Goal: Information Seeking & Learning: Check status

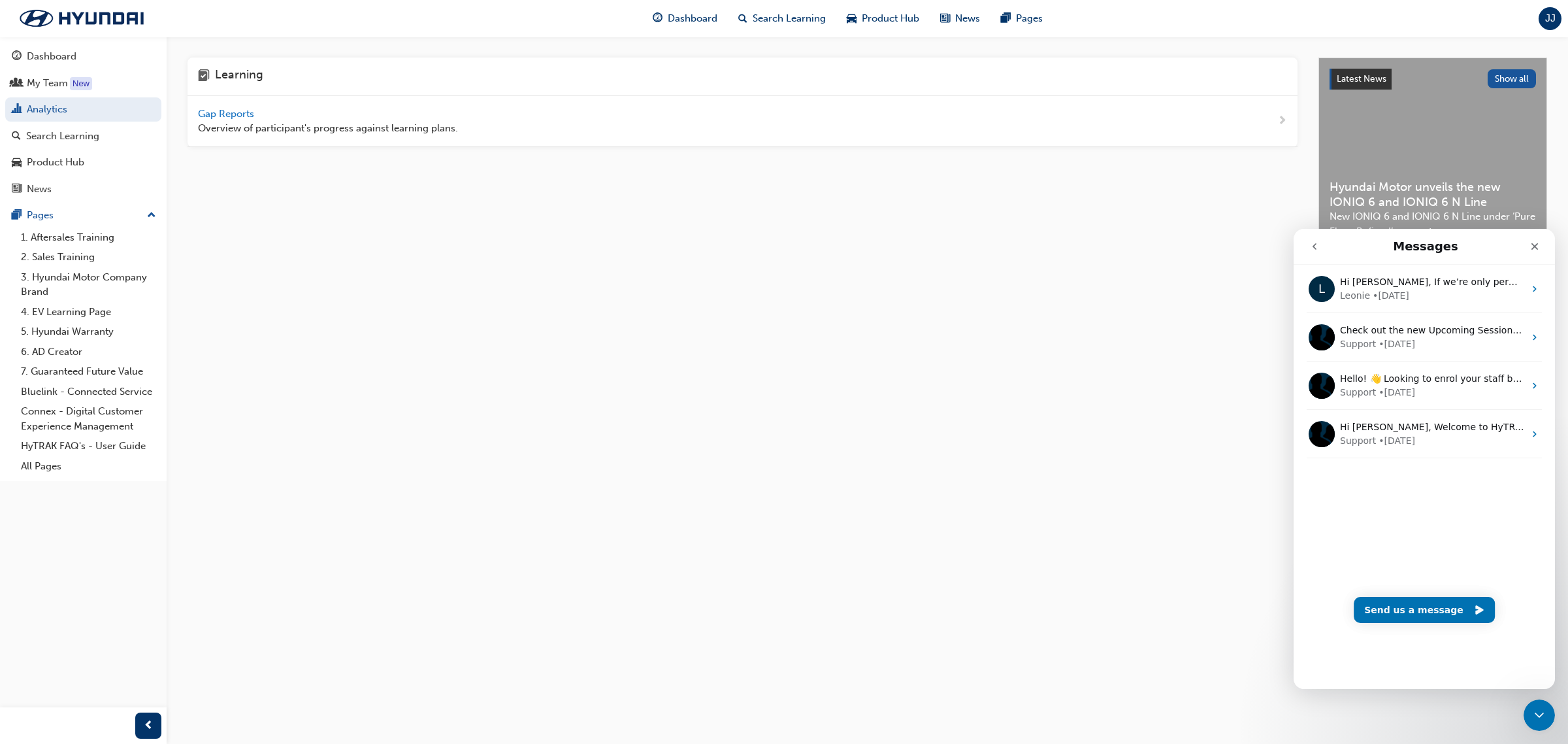
click at [217, 116] on span "Gap Reports" at bounding box center [227, 114] width 59 height 12
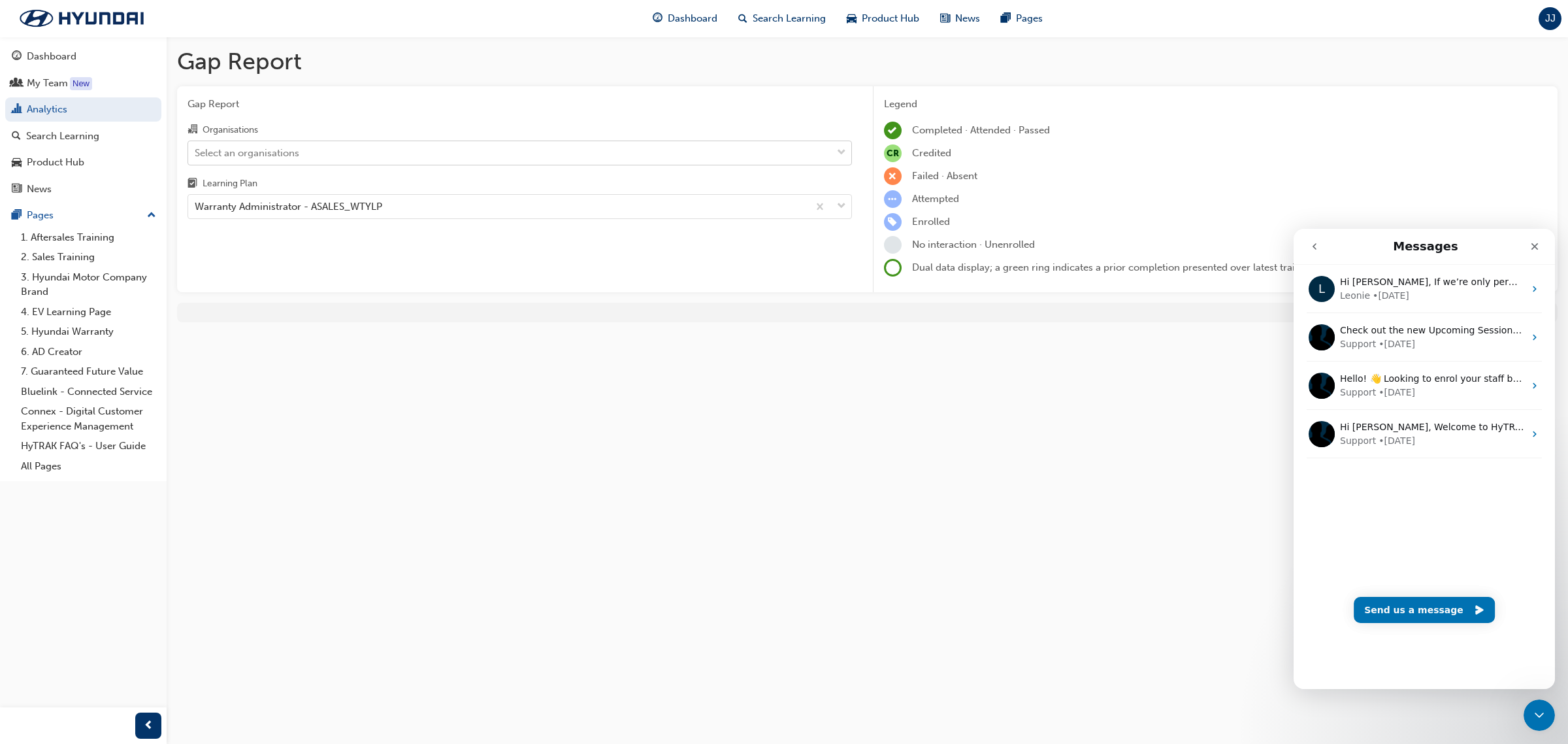
click at [286, 159] on div "Select an organisations" at bounding box center [246, 152] width 104 height 15
click at [196, 158] on input "Organisations Select an organisations" at bounding box center [195, 152] width 1 height 11
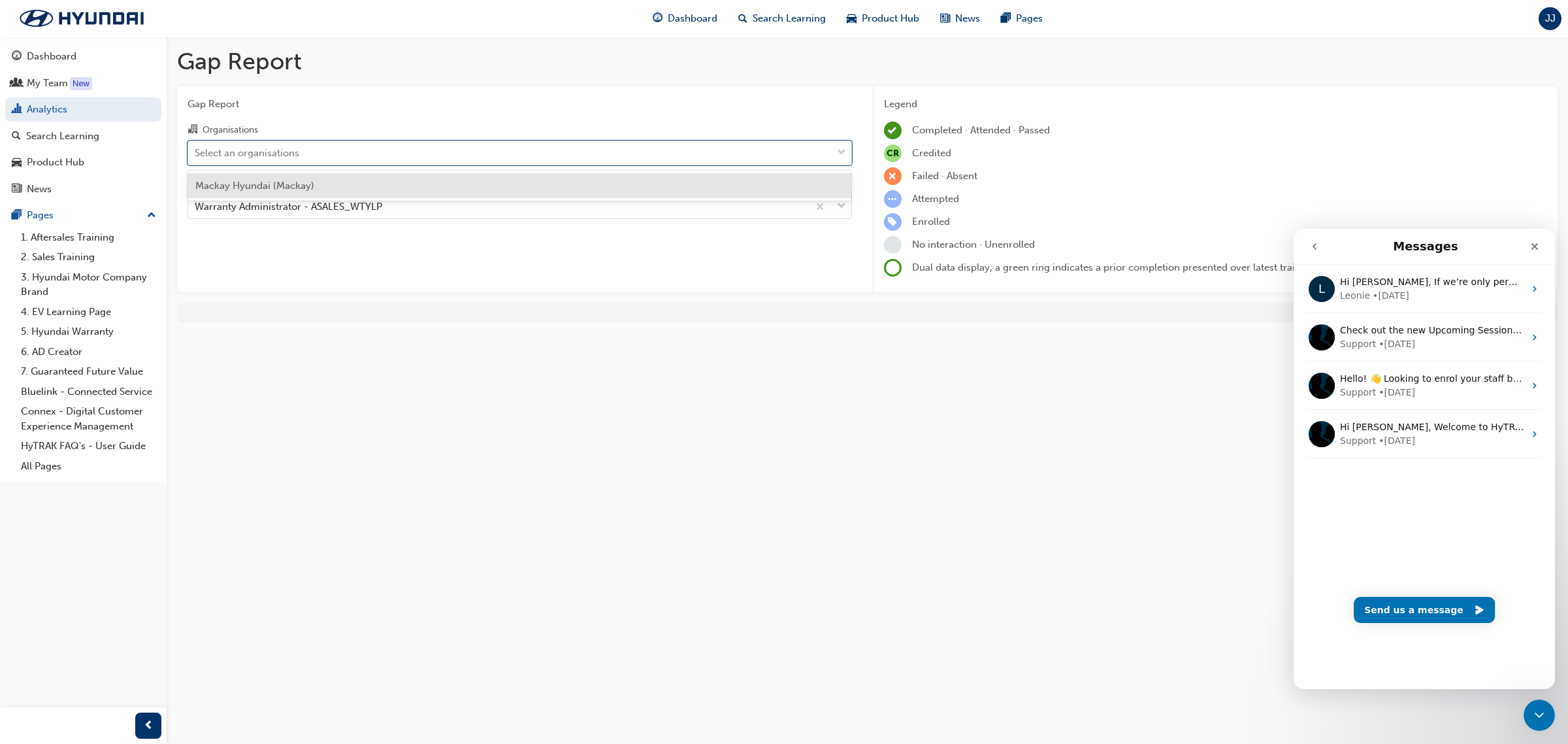
click at [280, 193] on div "Mackay Hyundai (Mackay)" at bounding box center [520, 186] width 665 height 26
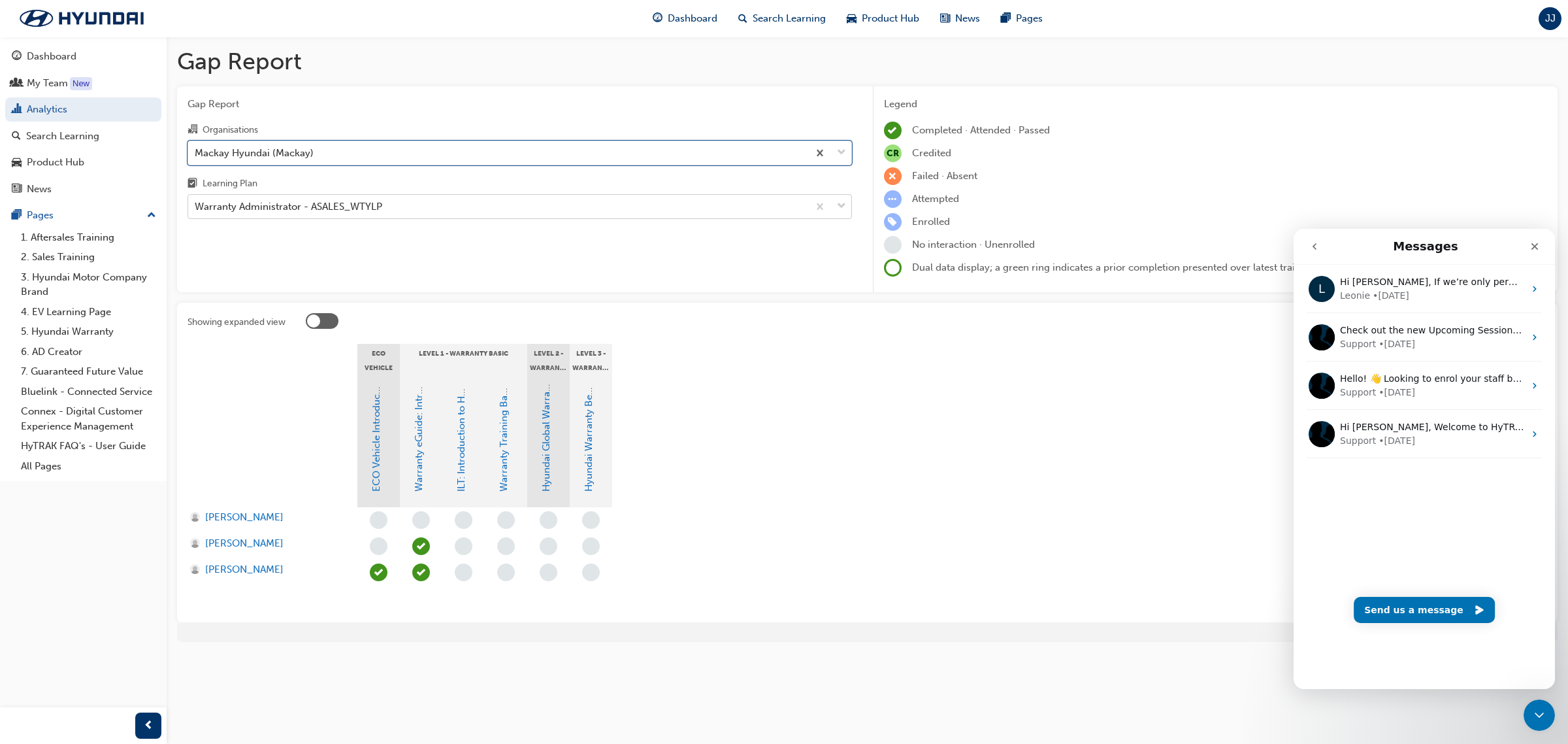
click at [280, 207] on div "Warranty Administrator - ASALES_WTYLP" at bounding box center [288, 207] width 187 height 15
click at [196, 207] on input "Learning Plan Warranty Administrator - ASALES_WTYLP" at bounding box center [195, 206] width 1 height 11
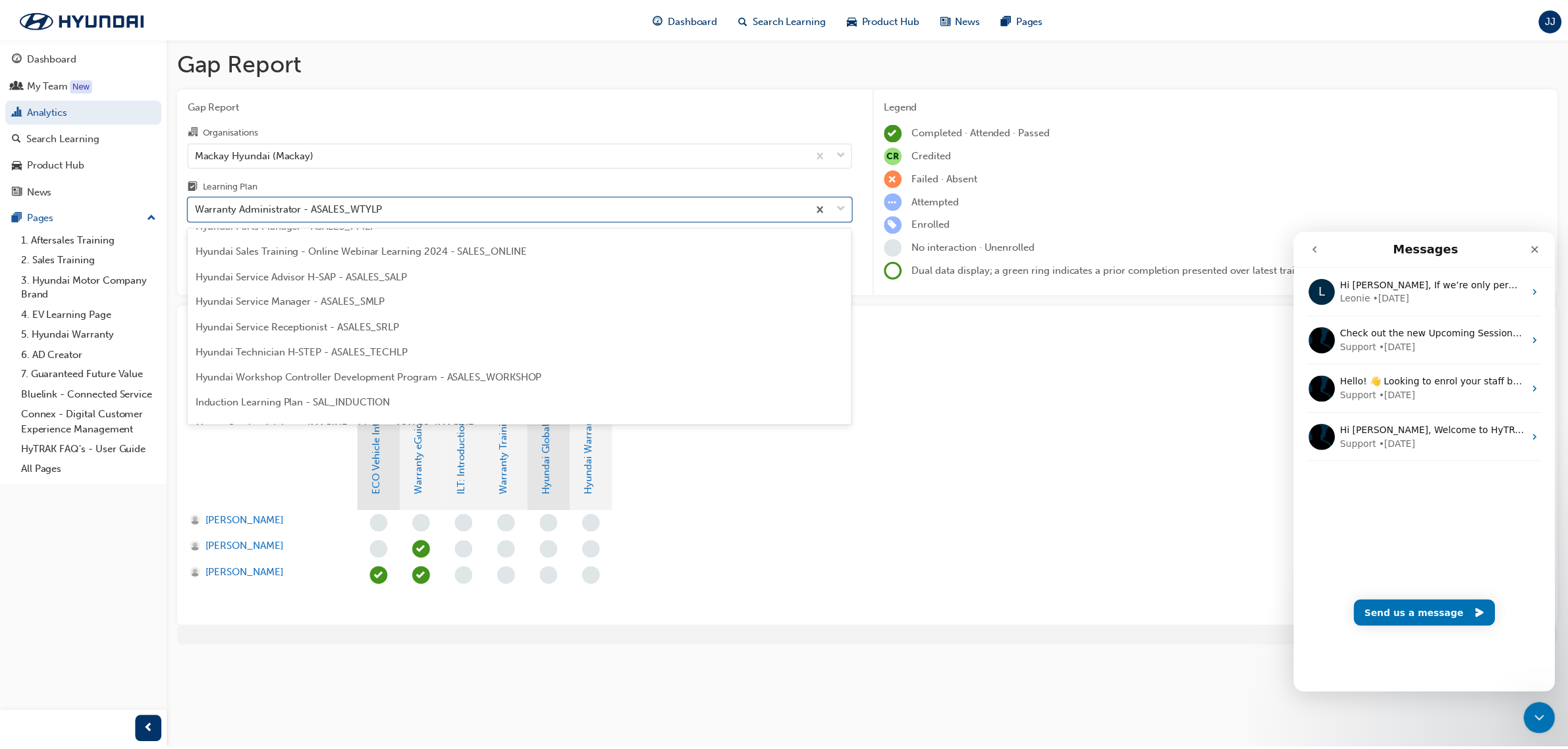
scroll to position [346, 0]
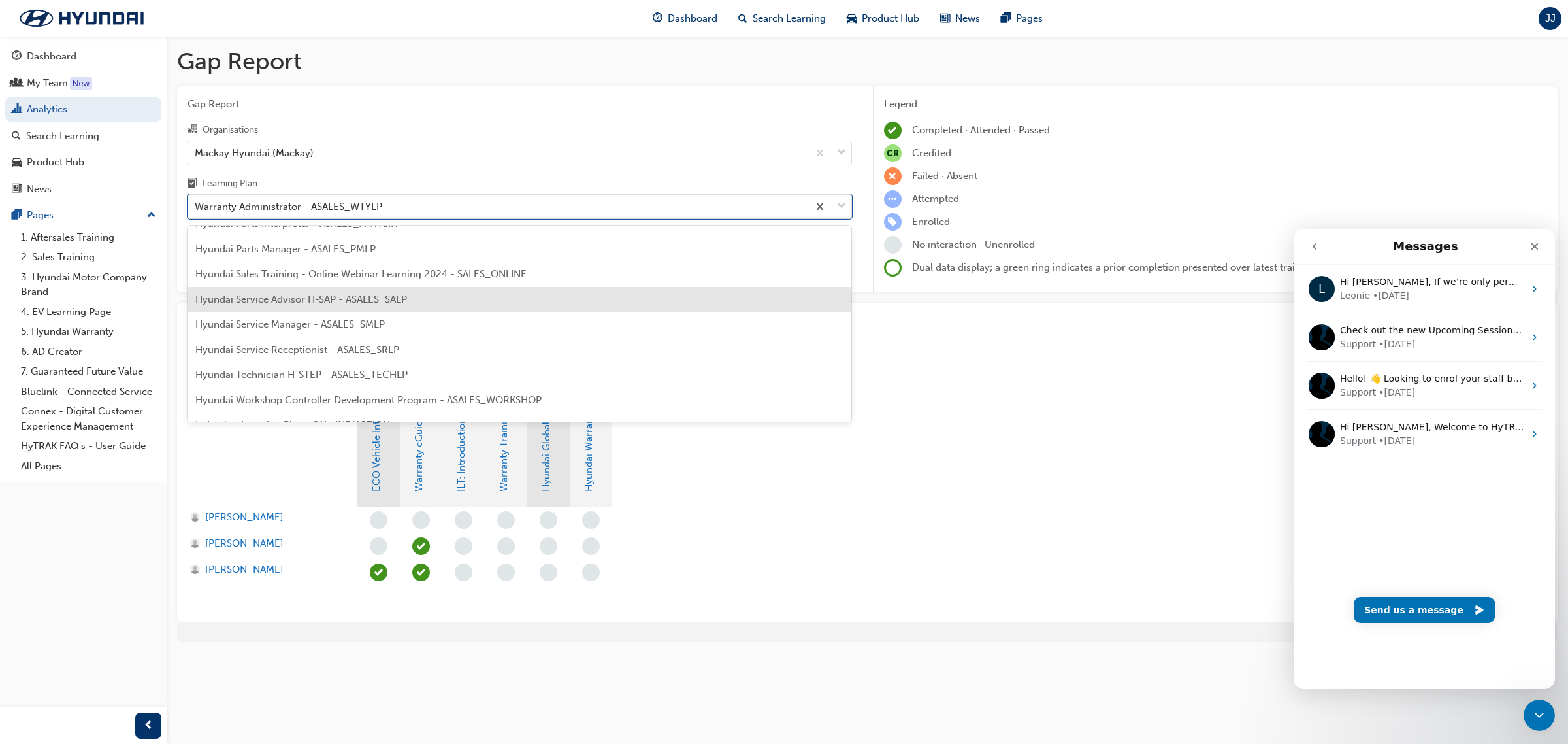
click at [271, 298] on span "Hyundai Service Advisor H-SAP - ASALES_SALP" at bounding box center [301, 299] width 212 height 12
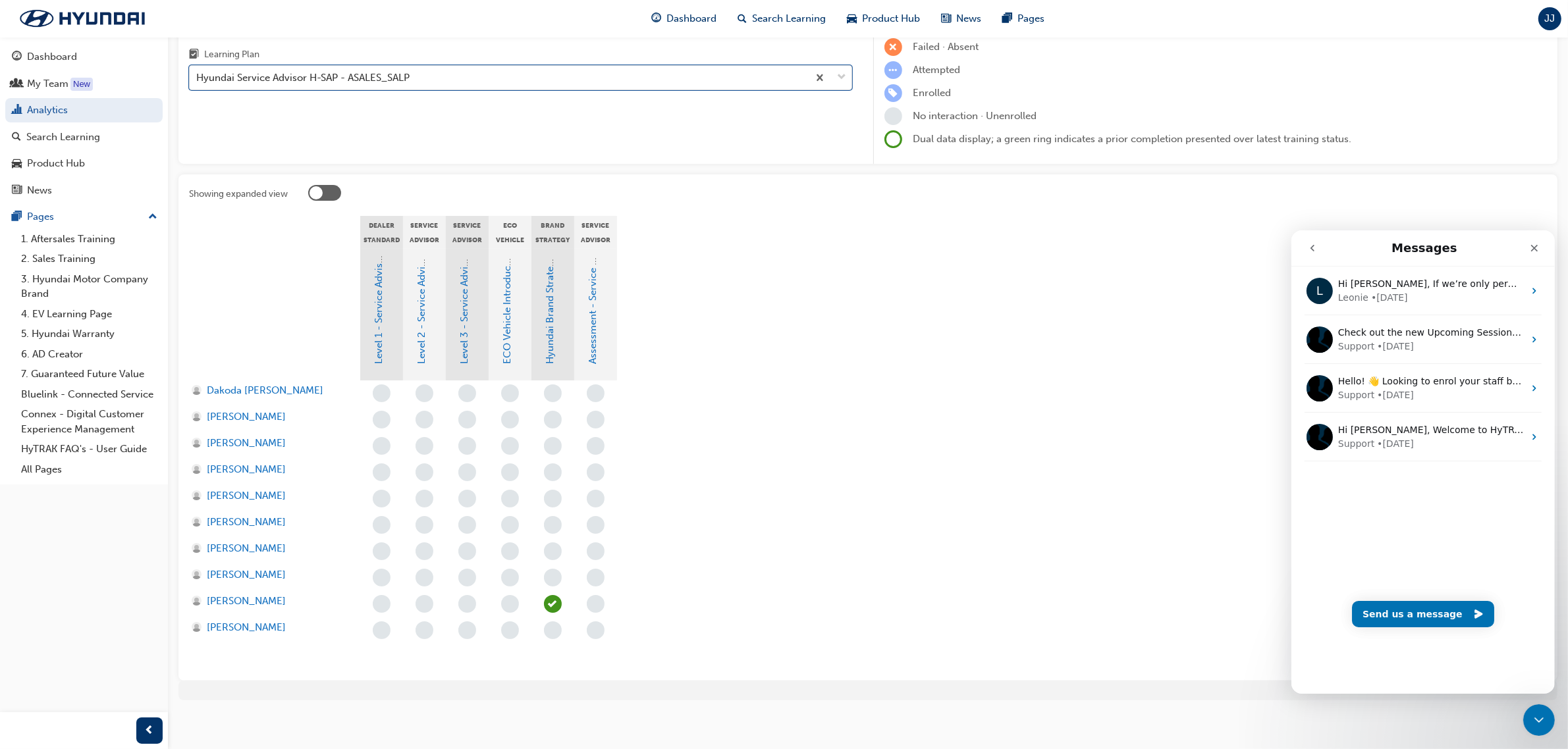
scroll to position [134, 0]
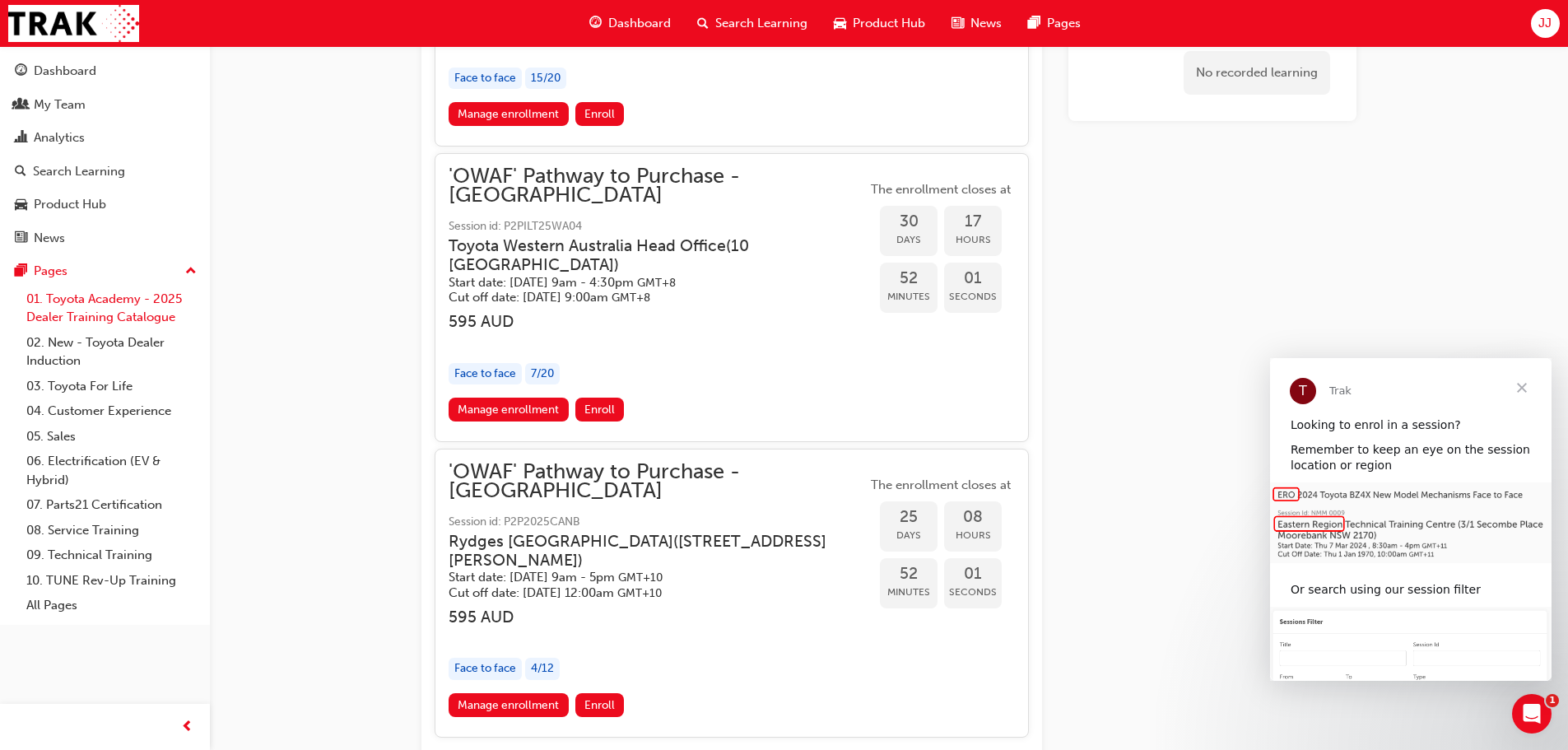
scroll to position [2801, 0]
